Goal: Navigation & Orientation: Find specific page/section

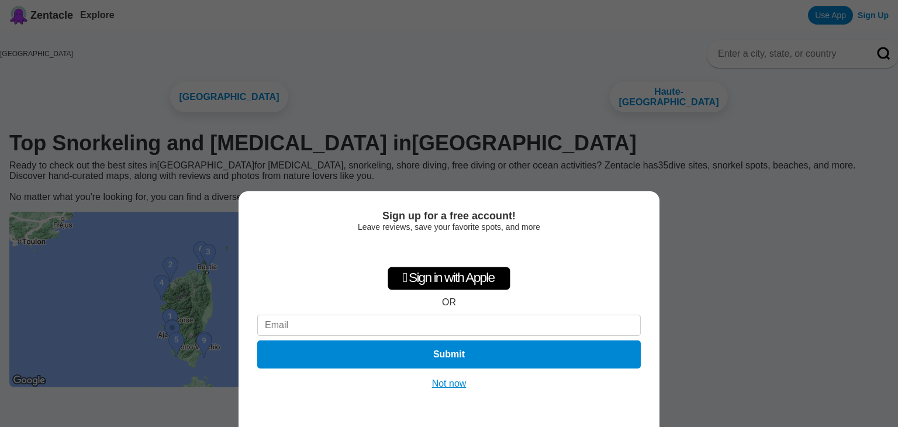
click at [448, 380] on button "Not now" at bounding box center [450, 384] width 42 height 12
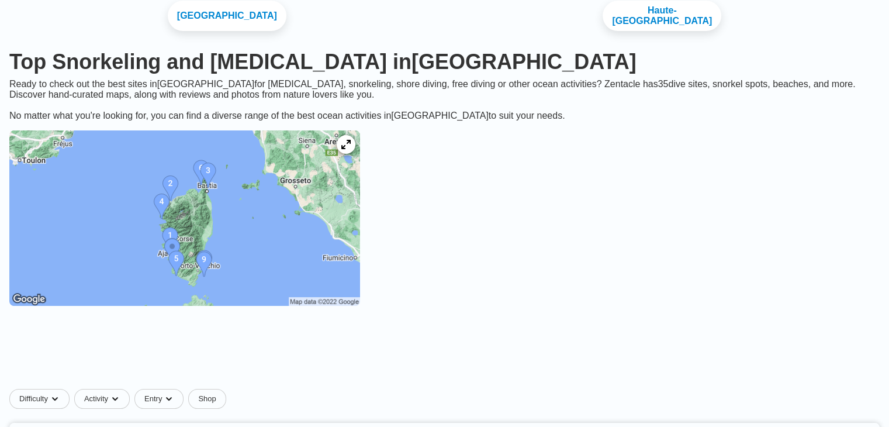
scroll to position [88, 0]
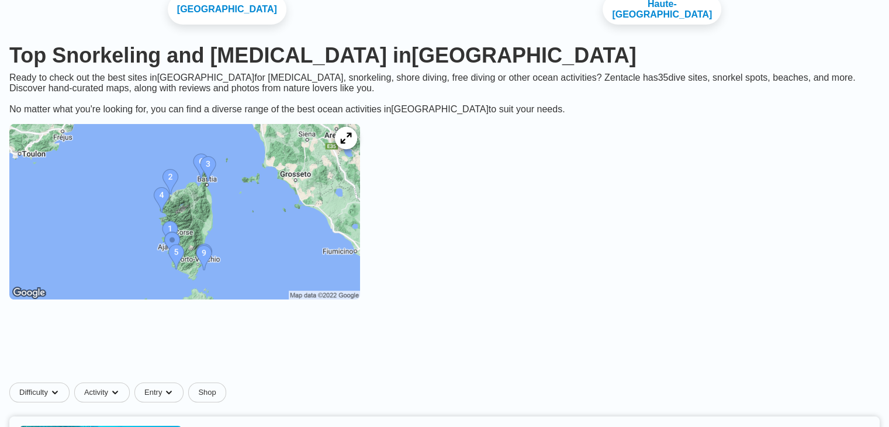
click at [351, 141] on icon at bounding box center [345, 138] width 11 height 11
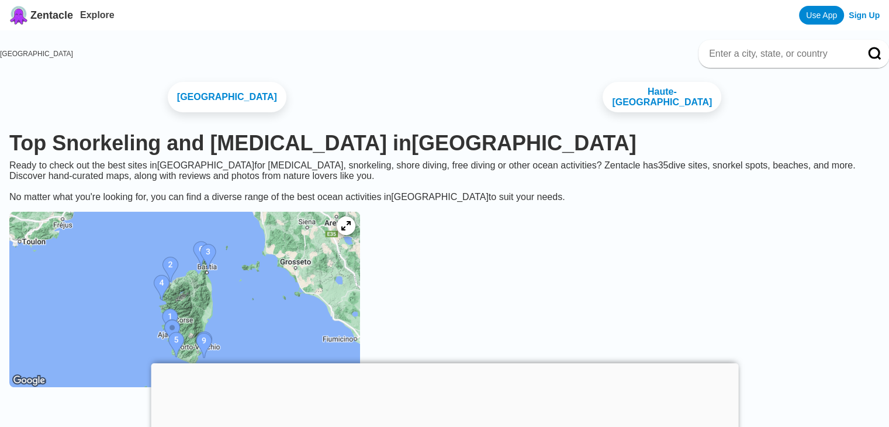
click at [270, 307] on img at bounding box center [184, 299] width 351 height 175
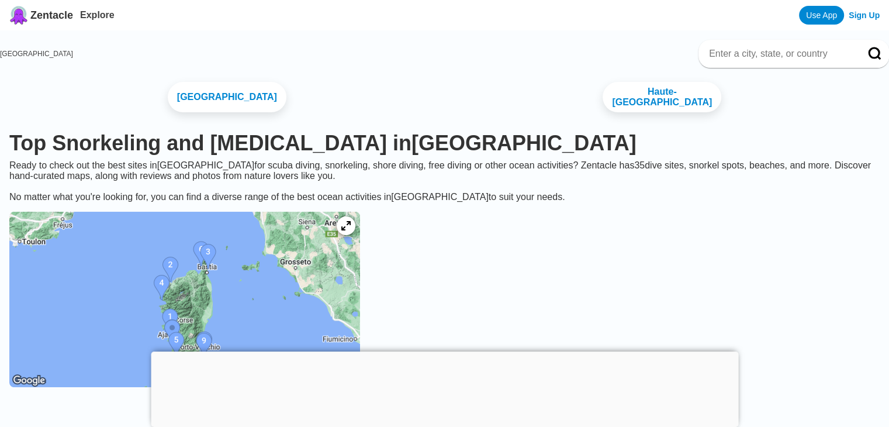
click at [447, 351] on div at bounding box center [445, 351] width 588 height 0
